Goal: Navigation & Orientation: Find specific page/section

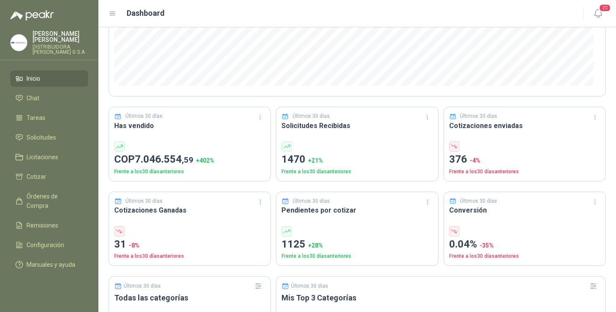
scroll to position [214, 0]
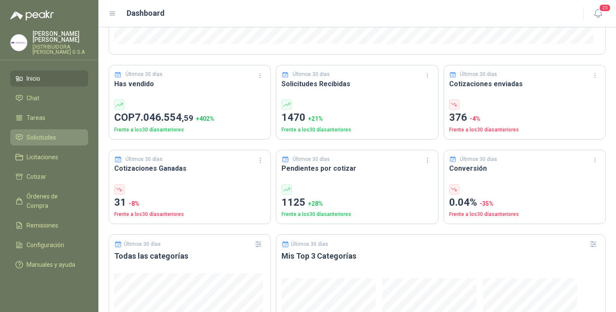
click at [47, 133] on span "Solicitudes" at bounding box center [41, 137] width 29 height 9
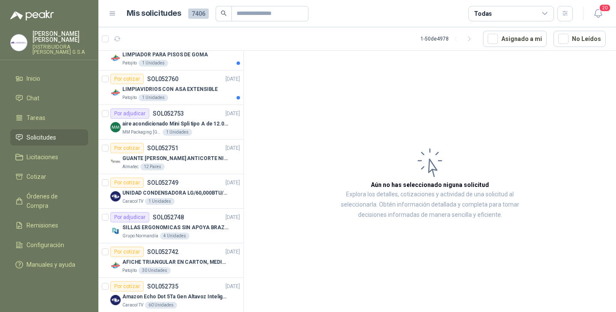
scroll to position [299, 0]
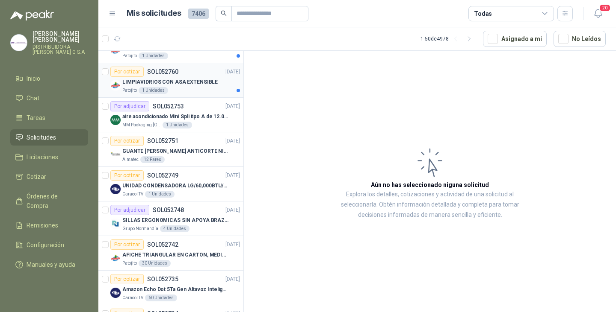
click at [178, 79] on p "LIMPIAVIDRIOS CON ASA EXTENSIBLE" at bounding box center [169, 82] width 95 height 8
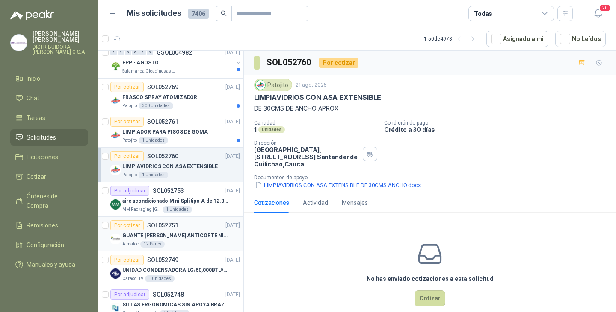
scroll to position [214, 0]
click at [185, 125] on div "Por cotizar SOL052761 [DATE]" at bounding box center [175, 123] width 130 height 10
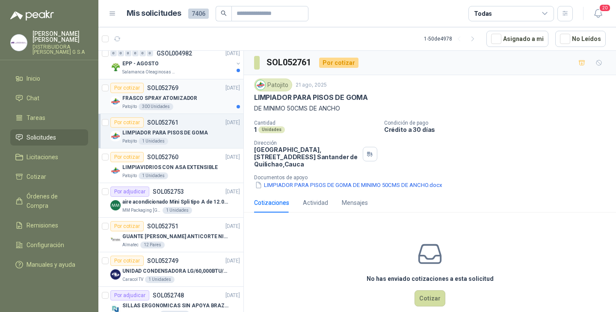
click at [182, 98] on p "FRASCO SPRAY ATOMIZADOR" at bounding box center [159, 98] width 75 height 8
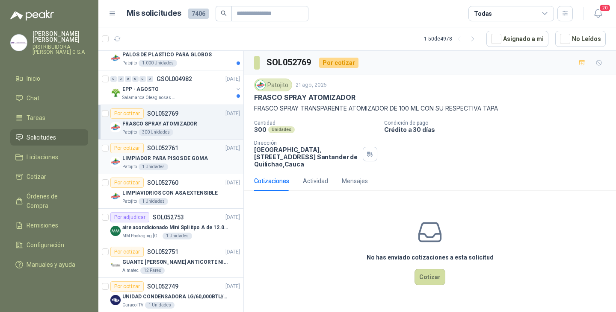
scroll to position [171, 0]
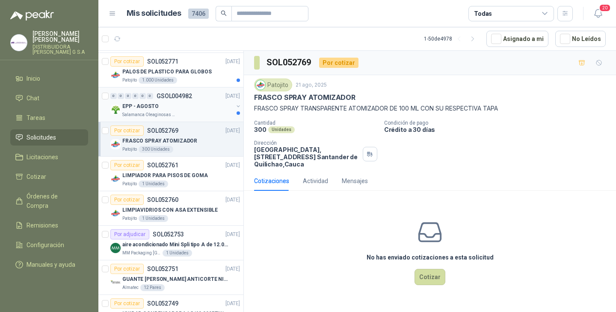
click at [195, 109] on div "EPP - AGOSTO" at bounding box center [177, 106] width 111 height 10
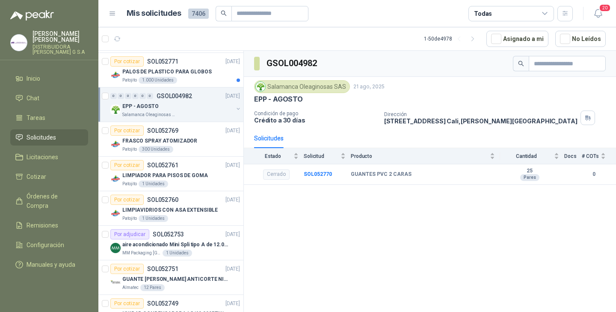
scroll to position [128, 0]
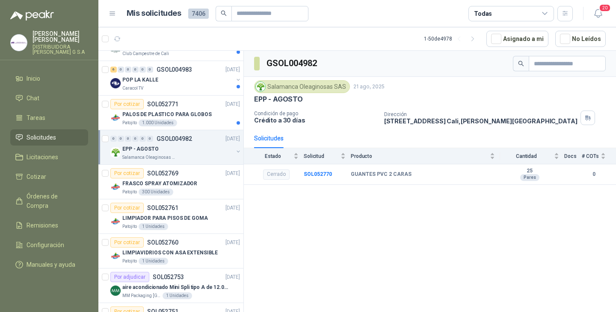
click at [194, 115] on p "PALOS DE PLASTICO PARA GLOBOS" at bounding box center [166, 115] width 89 height 8
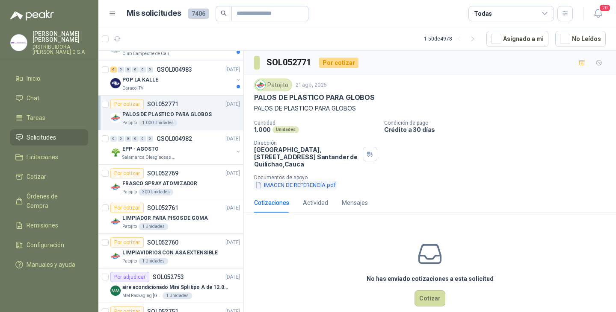
click at [314, 185] on button "IMAGEN DE REFERENCIA.pdf" at bounding box center [295, 185] width 83 height 9
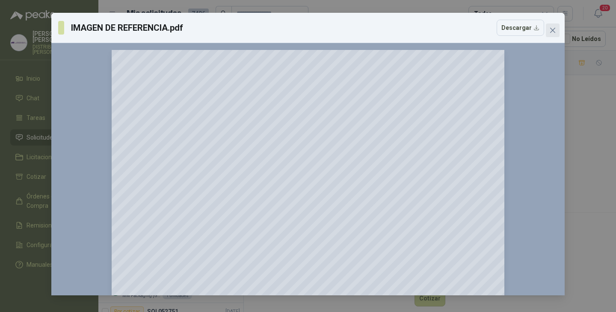
click at [550, 33] on icon "close" at bounding box center [552, 30] width 7 height 7
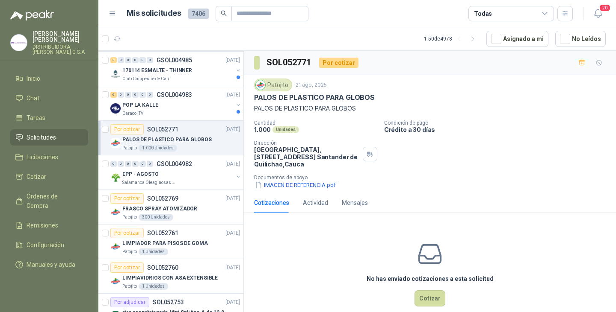
scroll to position [85, 0]
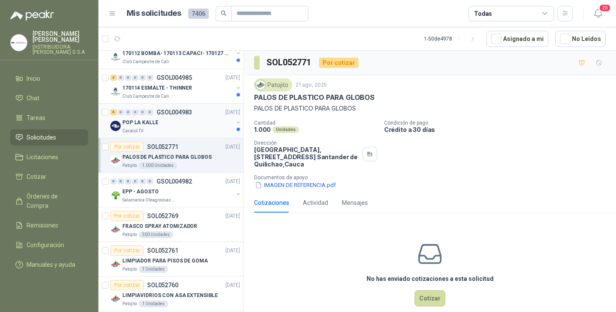
click at [165, 125] on div "POP LA KALLE" at bounding box center [177, 123] width 111 height 10
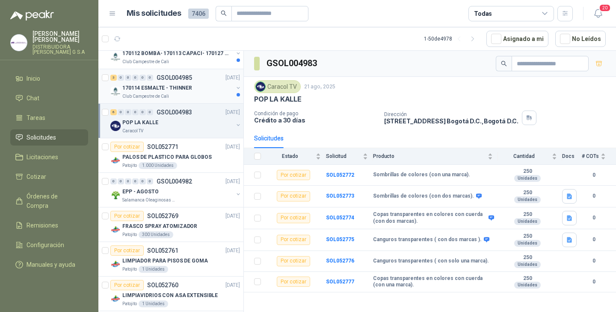
click at [185, 88] on p "170114 ESMALTE - THINNER" at bounding box center [157, 88] width 70 height 8
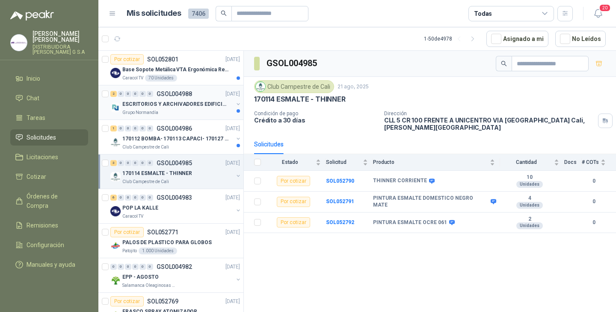
click at [183, 103] on p "ESCRITORIOS Y ARCHIVADORES EDIFICIO E" at bounding box center [175, 104] width 106 height 8
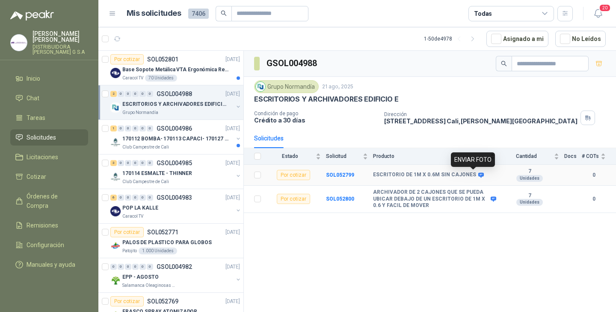
click at [478, 173] on icon at bounding box center [481, 175] width 6 height 5
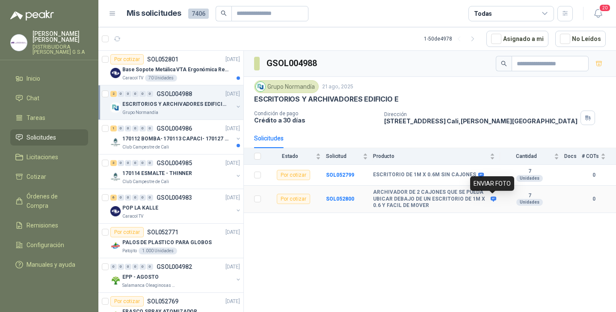
click at [492, 198] on icon at bounding box center [493, 199] width 6 height 5
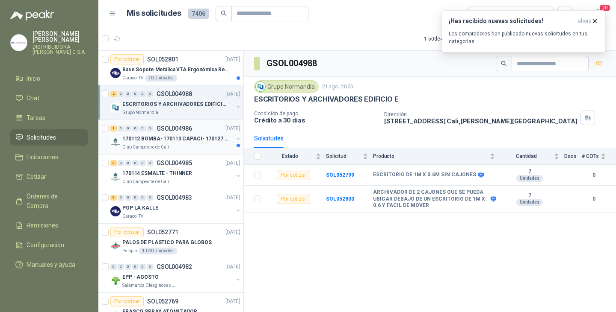
click at [194, 137] on p "170112 BOMBA- 170113 CAPACI- 170127 MOTOR 170119 R" at bounding box center [175, 139] width 106 height 8
